Goal: Check status: Check status

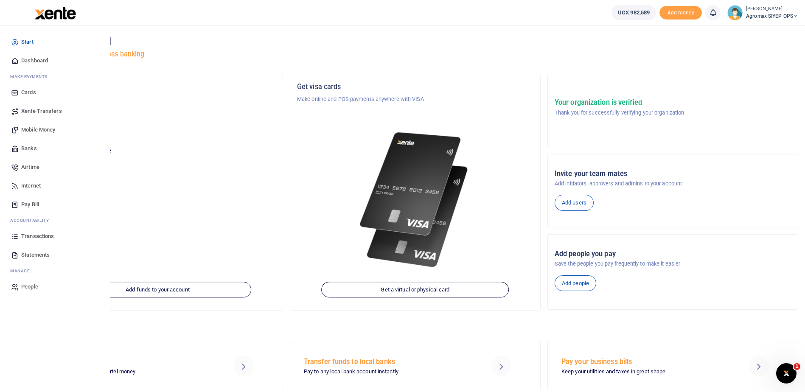
click at [38, 235] on span "Transactions" at bounding box center [37, 236] width 33 height 8
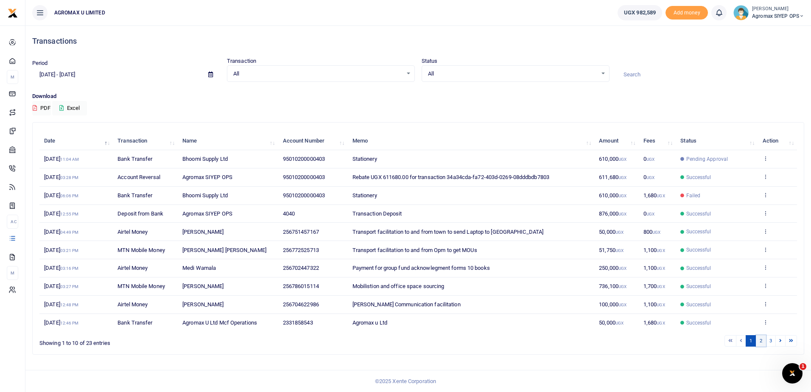
click at [759, 341] on link "2" at bounding box center [761, 340] width 10 height 11
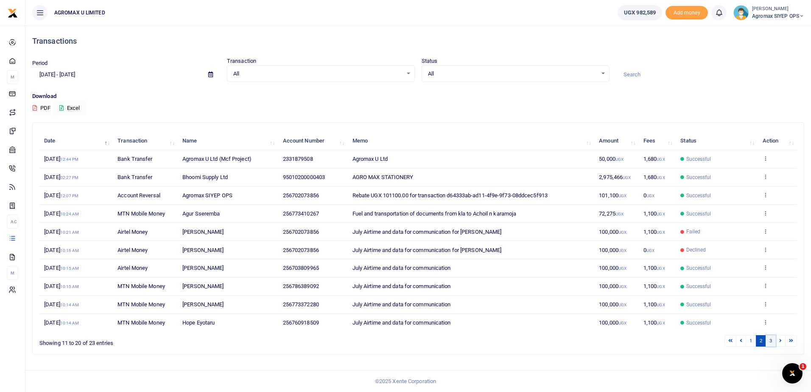
click at [769, 341] on link "3" at bounding box center [771, 340] width 10 height 11
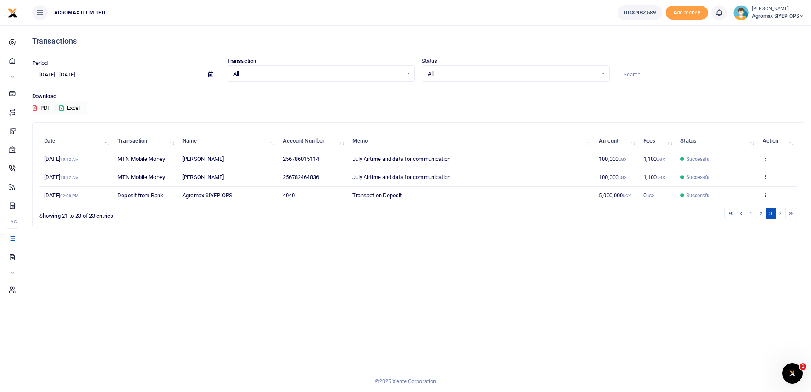
click at [779, 214] on li at bounding box center [781, 213] width 10 height 11
click at [759, 214] on link "2" at bounding box center [761, 213] width 10 height 11
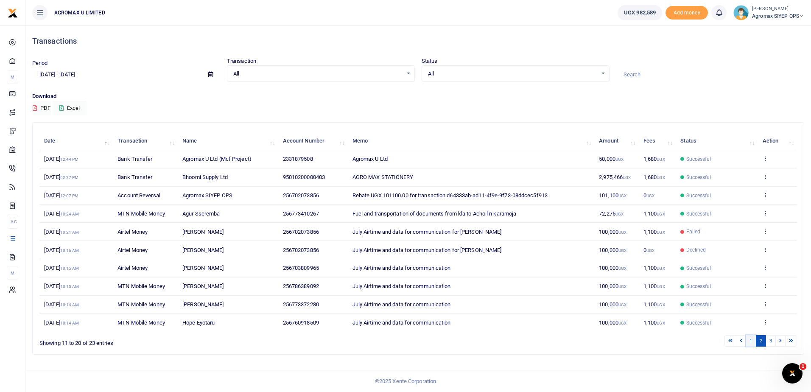
click at [749, 341] on link "1" at bounding box center [751, 340] width 10 height 11
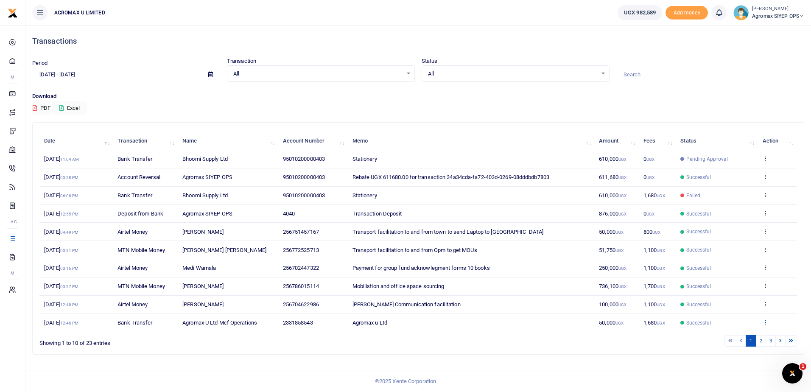
click at [765, 322] on icon at bounding box center [766, 322] width 6 height 6
click at [731, 289] on link "View details" at bounding box center [734, 290] width 67 height 12
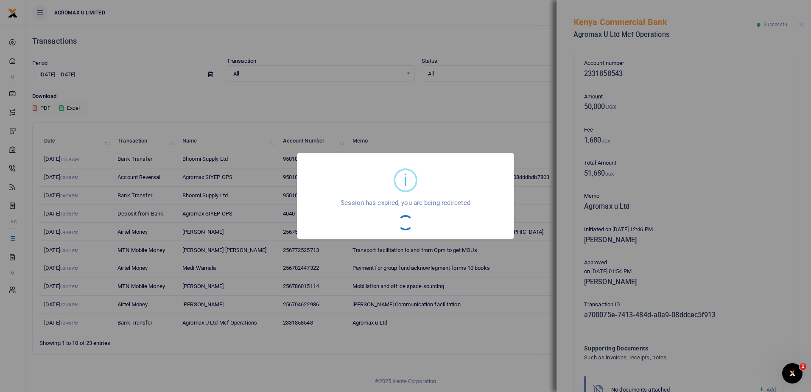
click at [480, 299] on div "i × Session has expired, you are being redirected OK No Cancel" at bounding box center [405, 196] width 811 height 392
